Goal: Check status: Check status

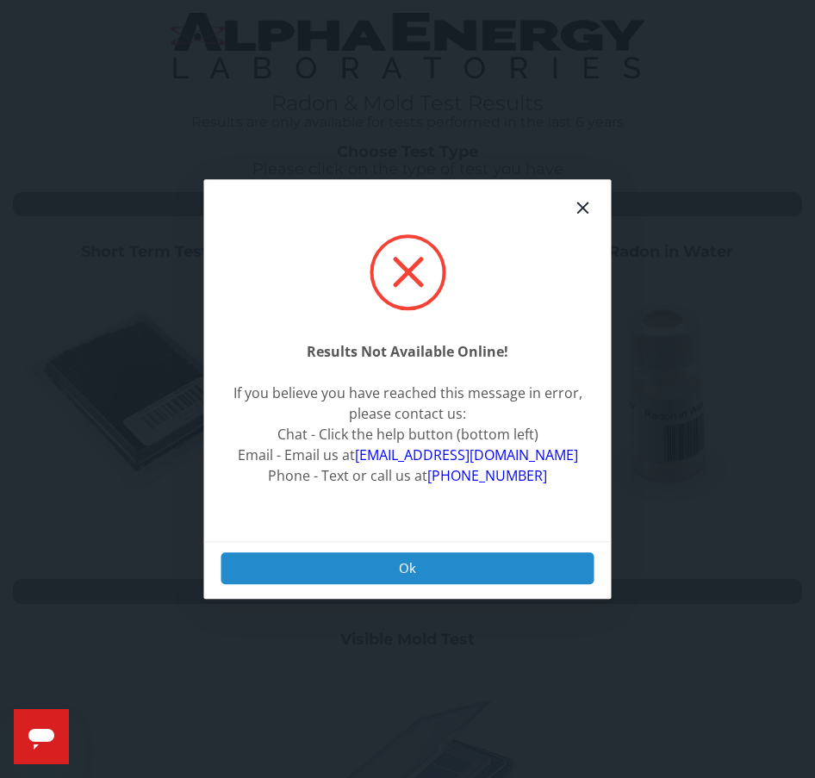
click at [353, 561] on button "Ok" at bounding box center [407, 568] width 373 height 32
